Goal: Information Seeking & Learning: Learn about a topic

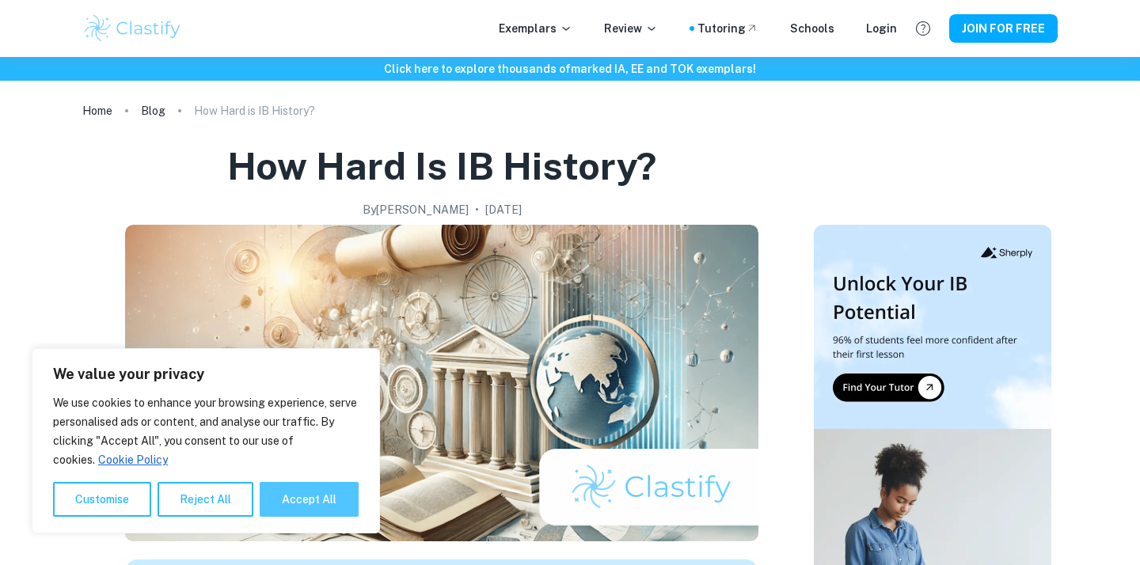
click at [313, 493] on button "Accept All" at bounding box center [309, 499] width 99 height 35
checkbox input "true"
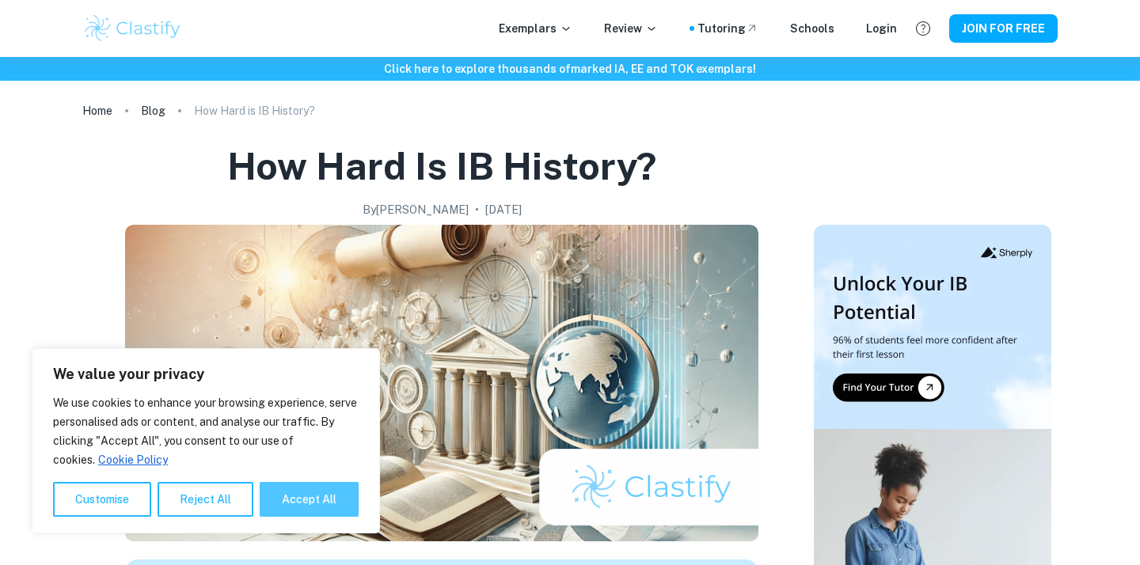
checkbox input "true"
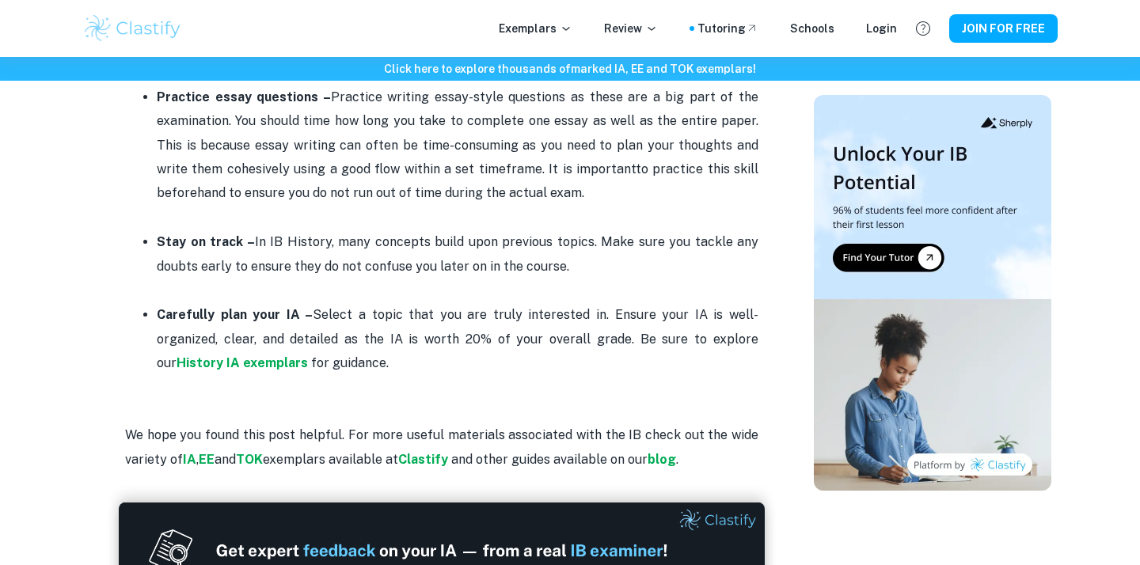
scroll to position [2547, 0]
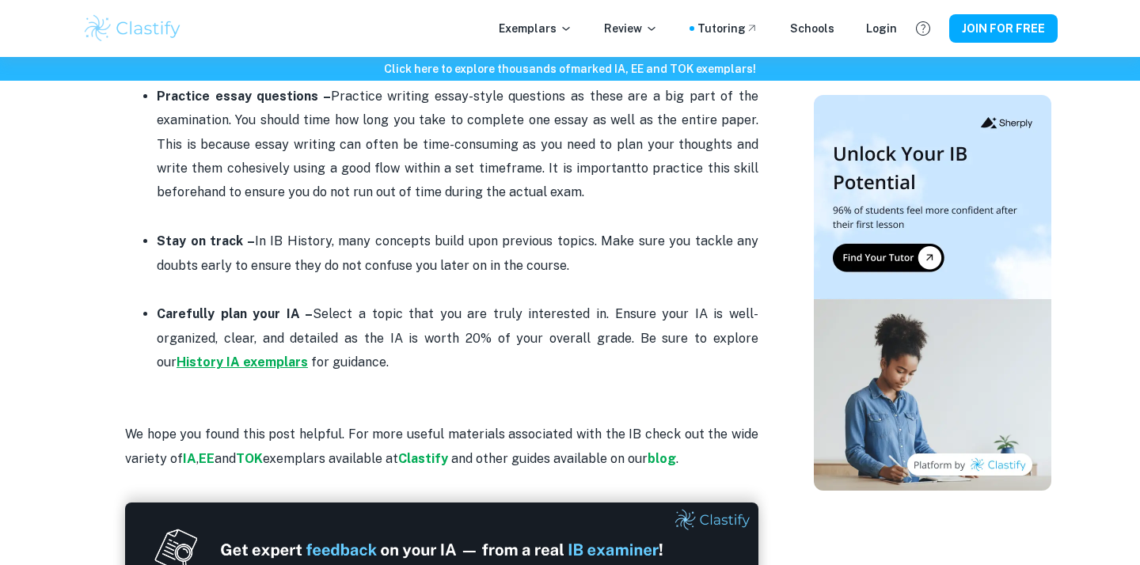
click at [191, 355] on strong "History IA exemplars" at bounding box center [242, 362] width 131 height 15
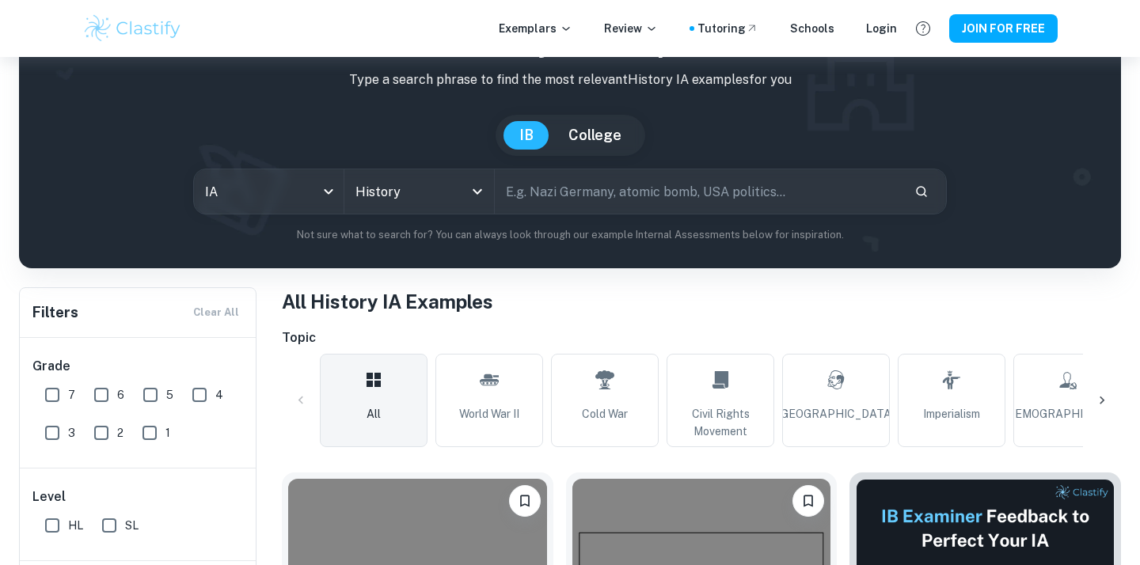
scroll to position [112, 0]
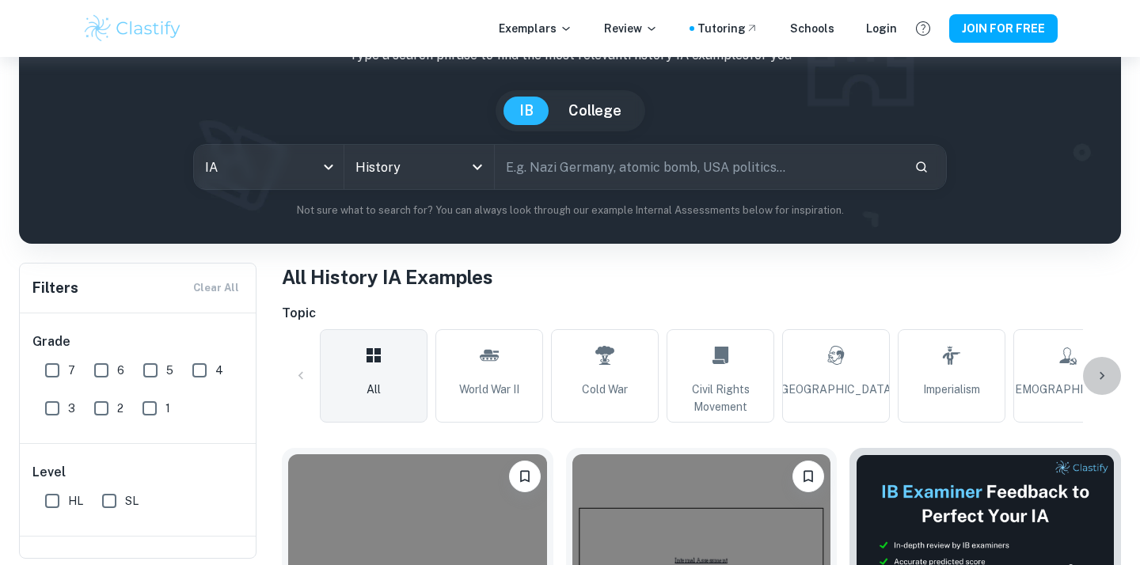
click at [1099, 376] on icon at bounding box center [1102, 376] width 16 height 16
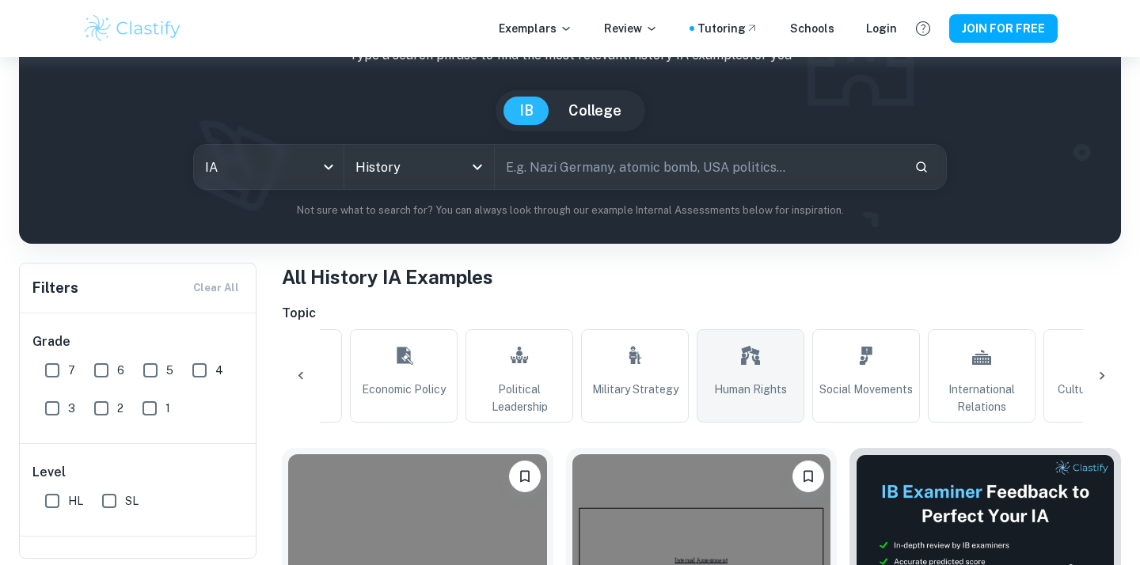
scroll to position [0, 1012]
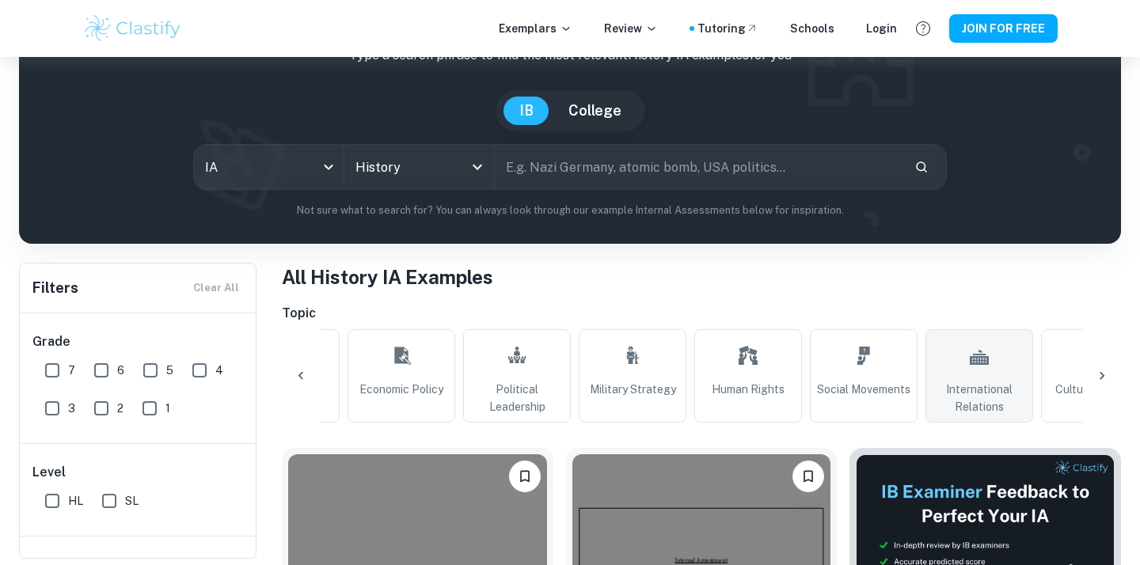
click at [967, 367] on link "International Relations" at bounding box center [979, 375] width 108 height 93
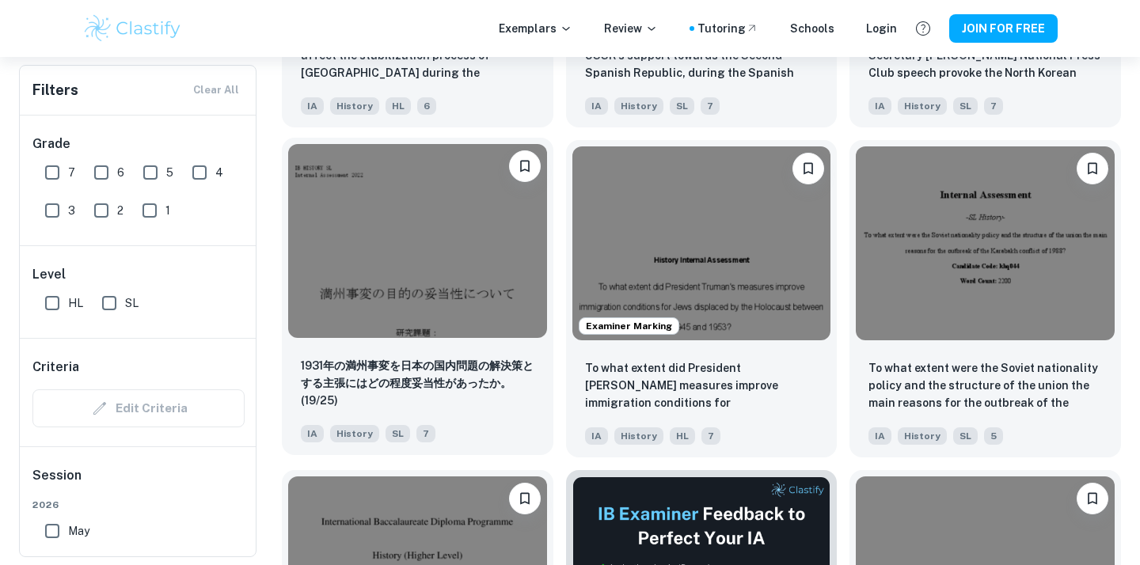
scroll to position [3716, 0]
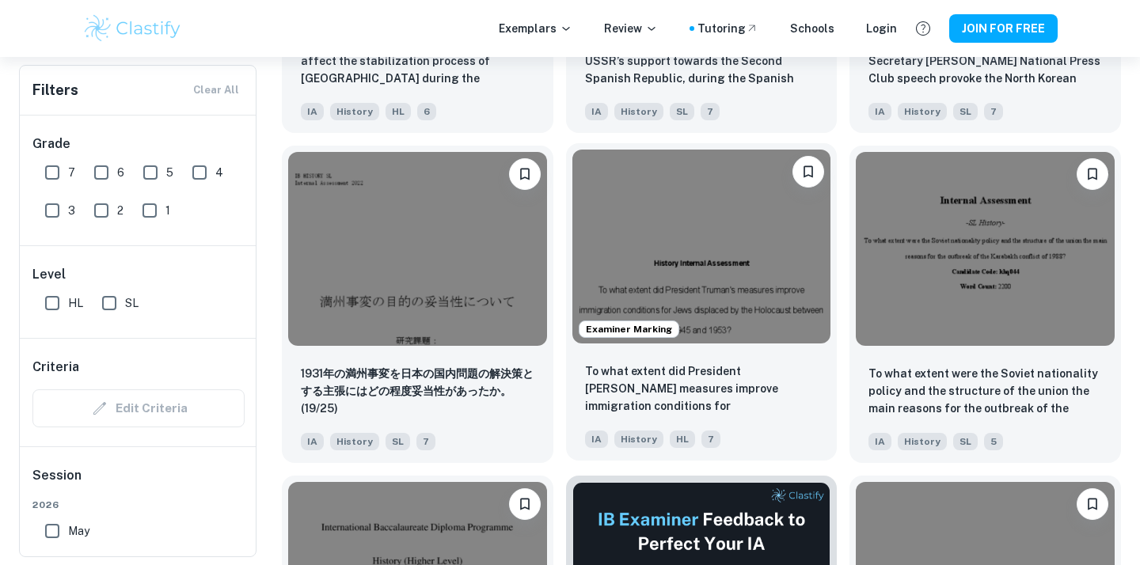
click at [666, 345] on div "Examiner Marking" at bounding box center [702, 246] width 272 height 207
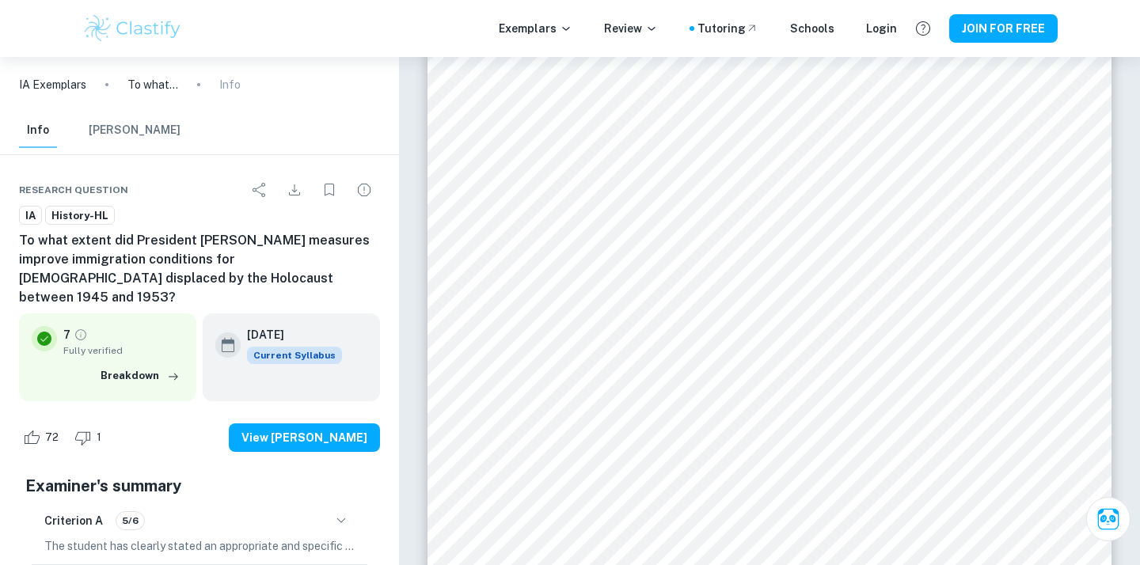
scroll to position [9563, 0]
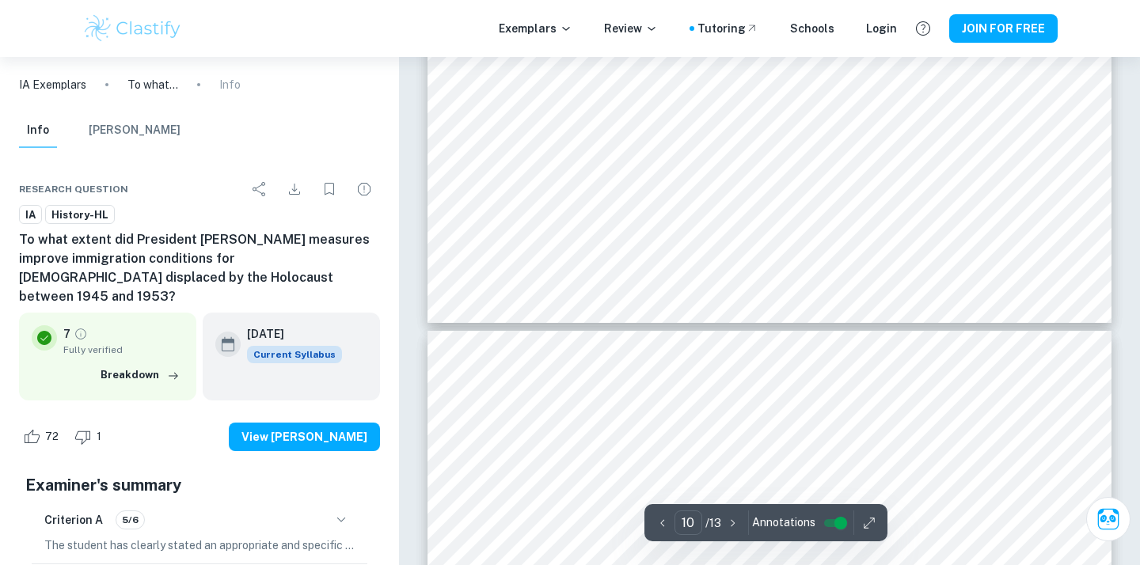
type input "11"
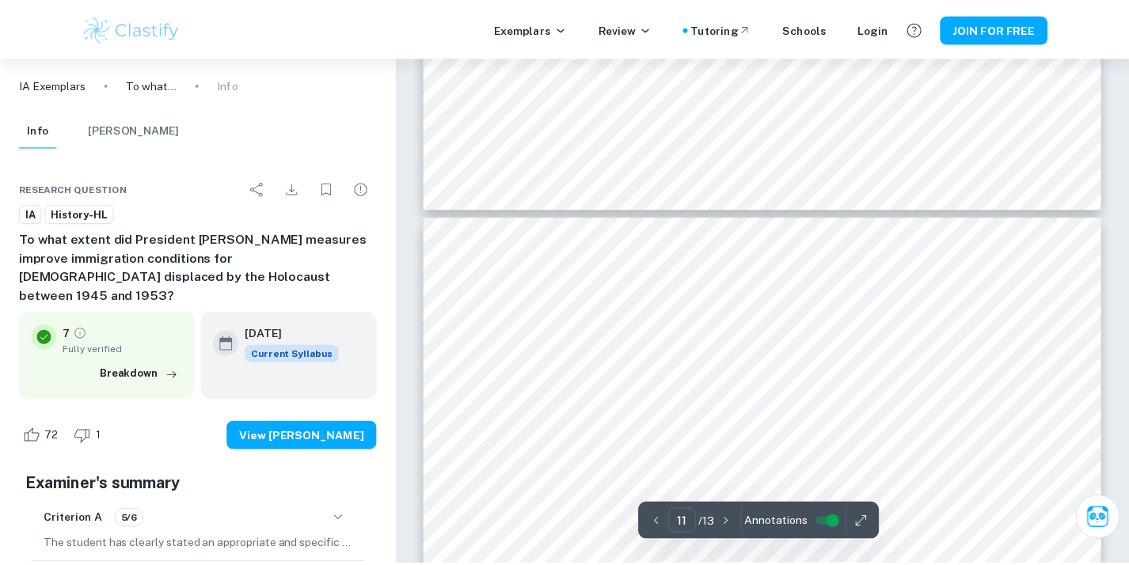
scroll to position [9939, 0]
